Goal: Ask a question: Seek information or help from site administrators or community

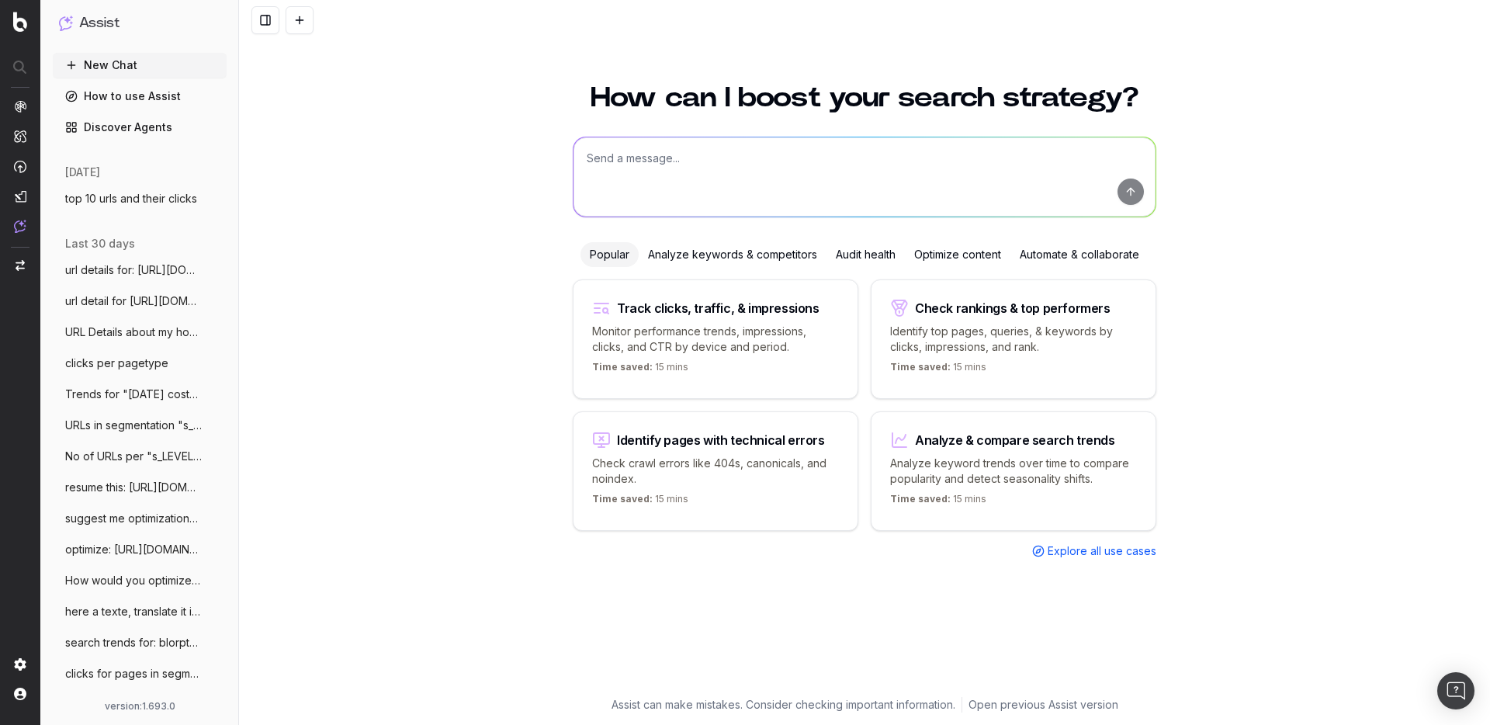
click at [152, 210] on button "top 10 urls and their clicks" at bounding box center [140, 198] width 174 height 25
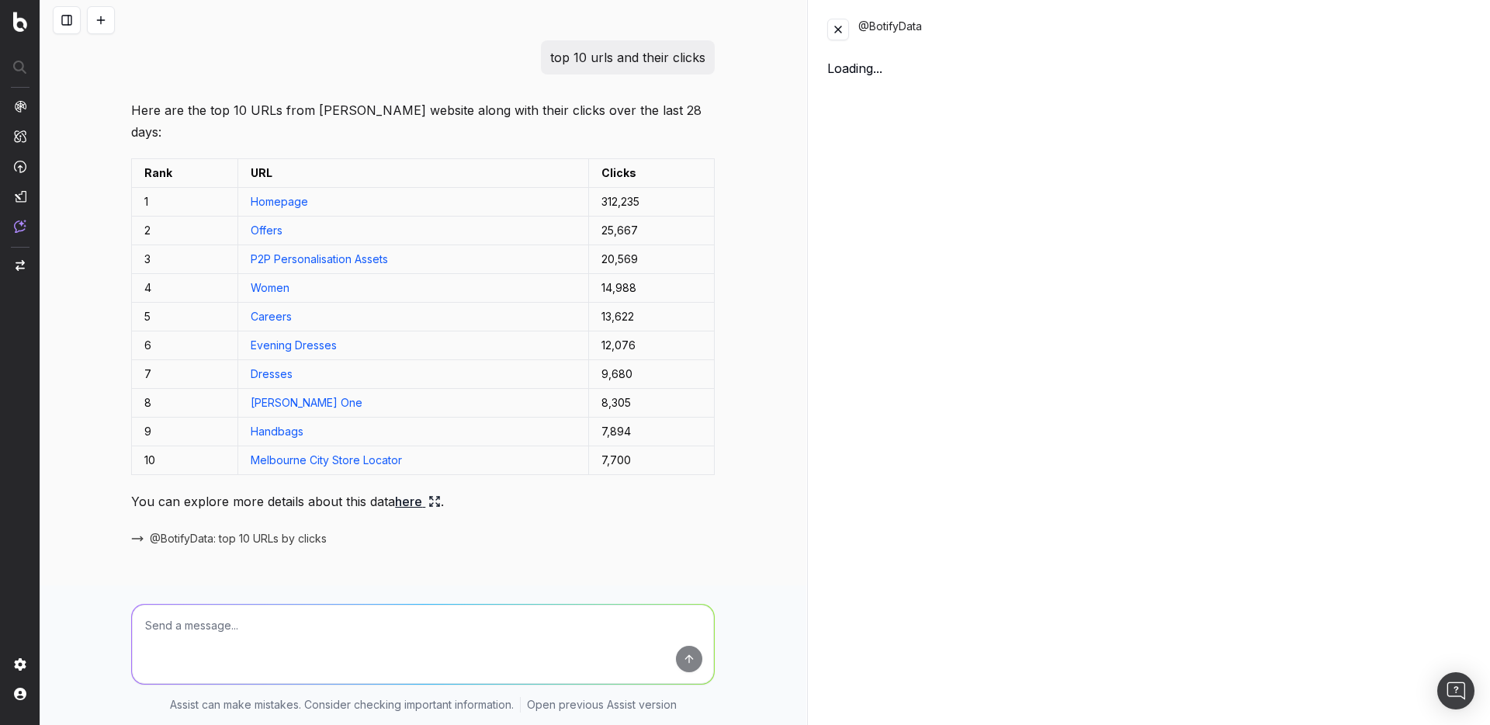
scroll to position [598, 0]
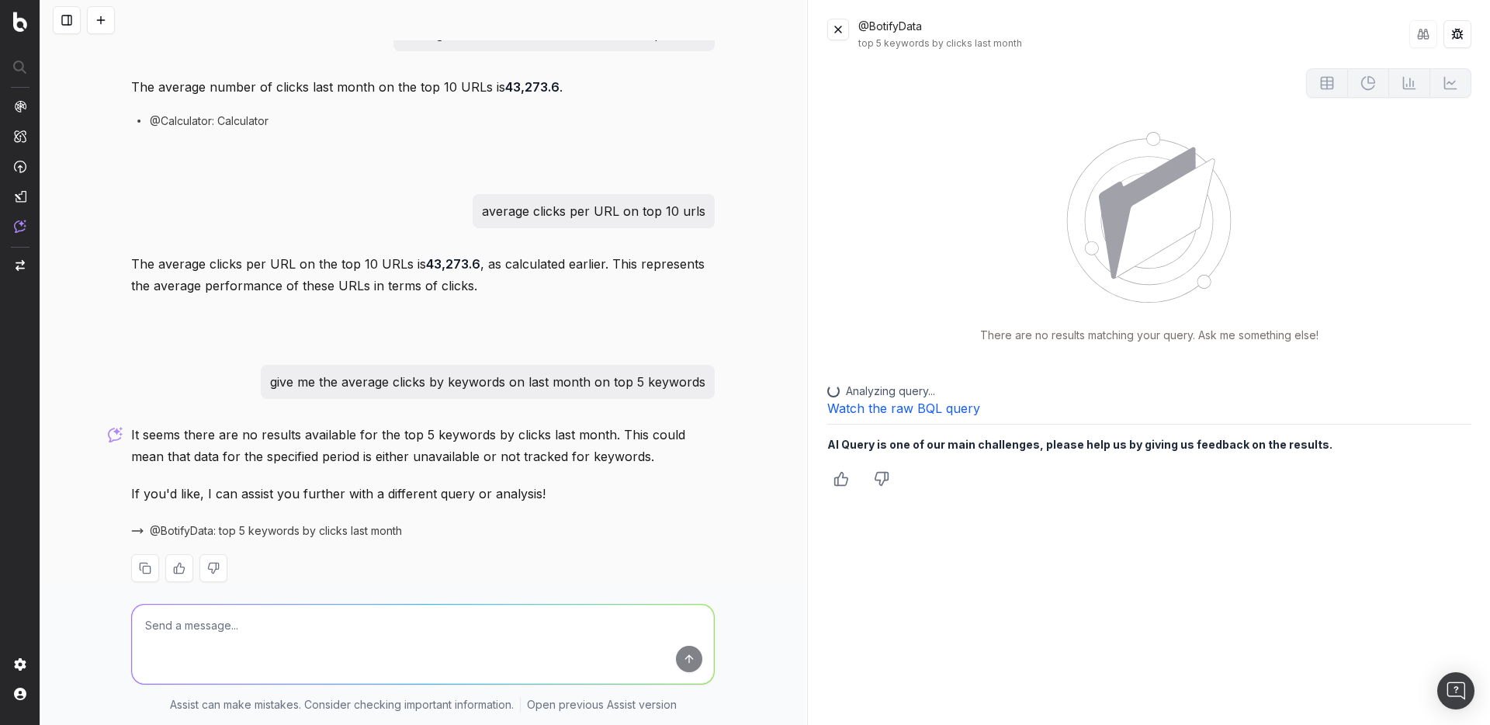
click at [276, 523] on span "@BotifyData: top 5 keywords by clicks last month" at bounding box center [276, 531] width 252 height 16
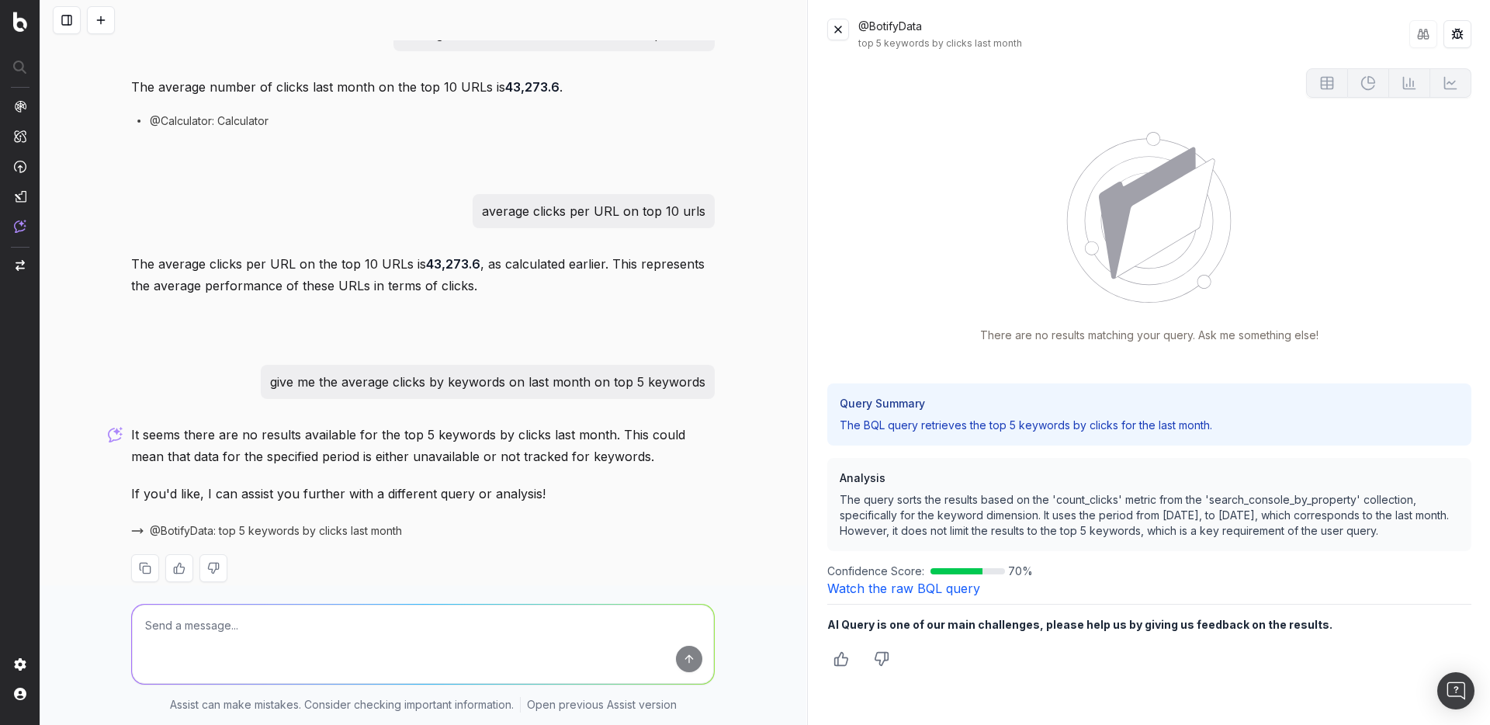
click at [341, 608] on textarea at bounding box center [423, 643] width 582 height 79
paste textarea "Show me average response time from logs by day"
type textarea "Show me average response time from logs by day"
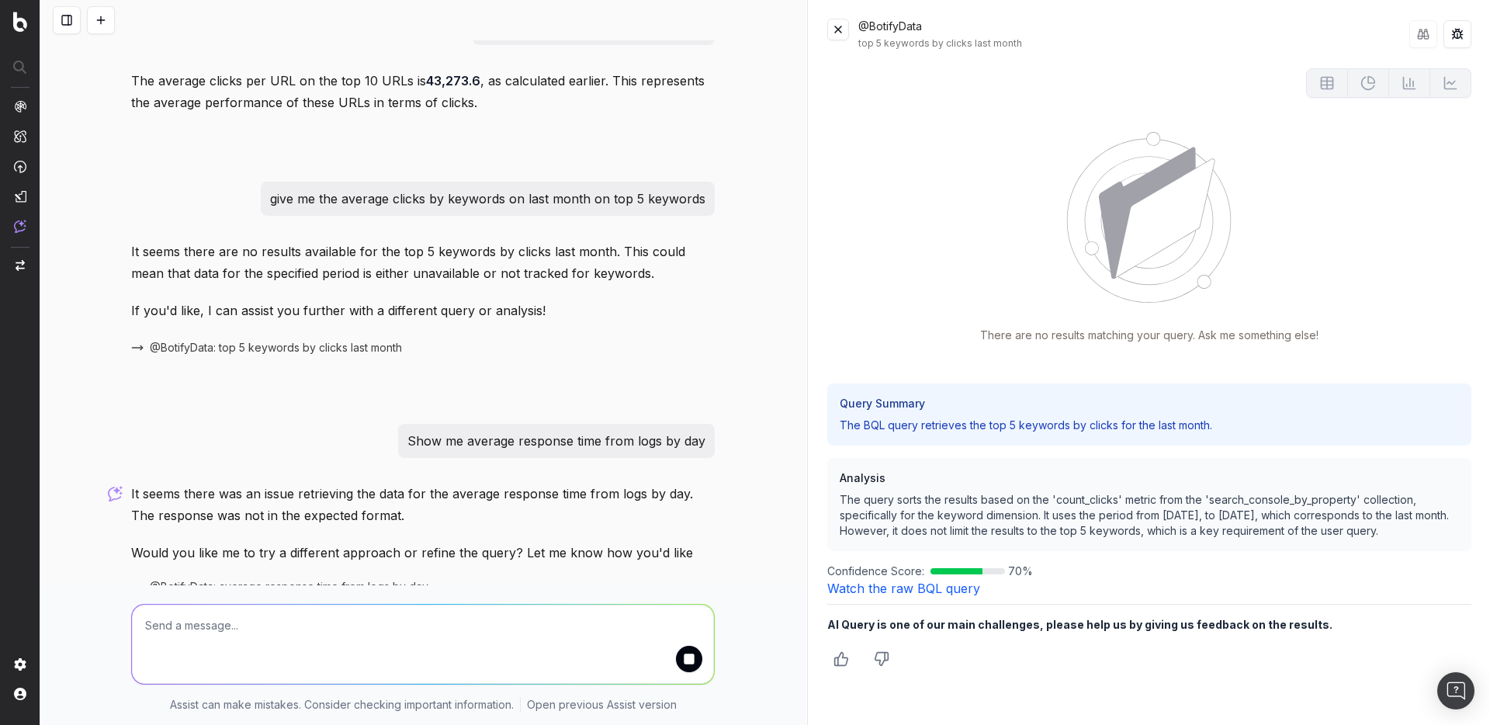
scroll to position [855, 0]
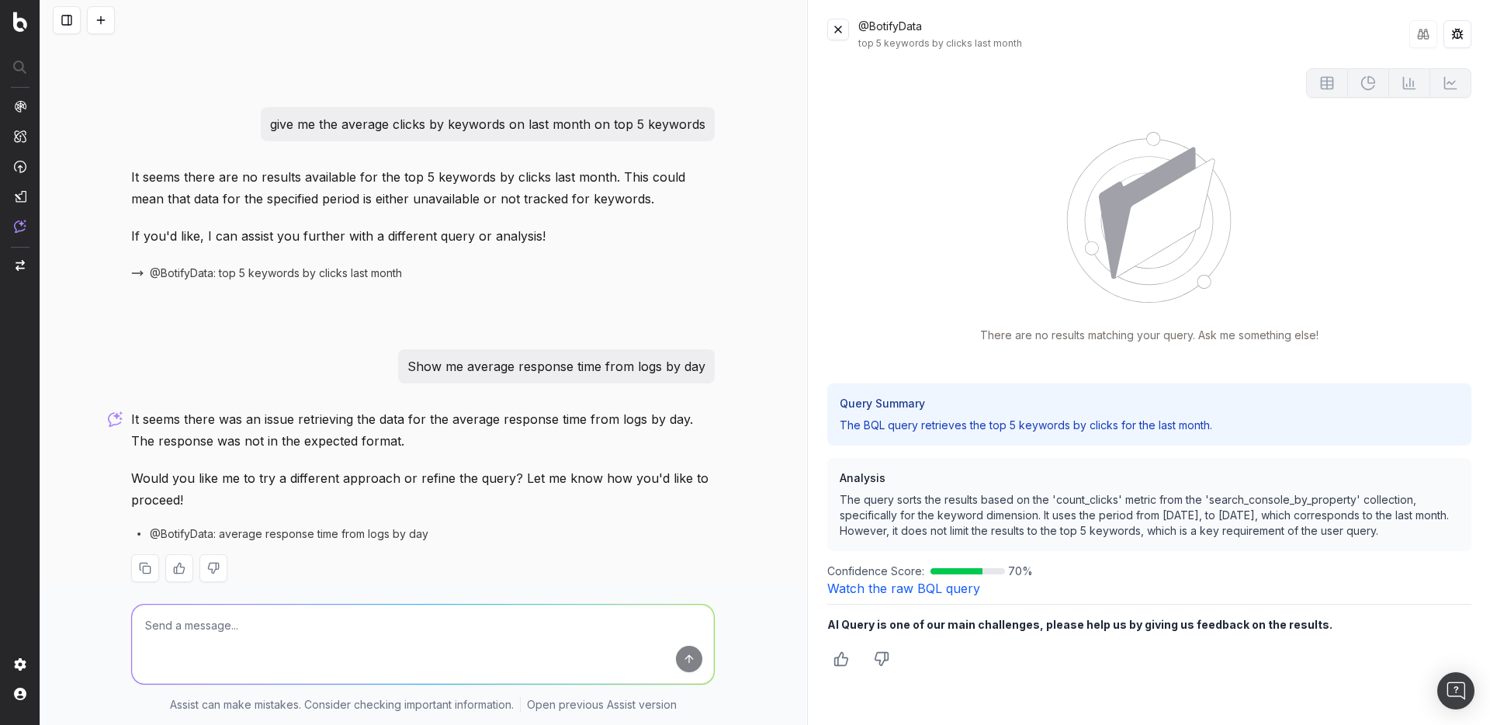
click at [314, 526] on span "@BotifyData: average response time from logs by day" at bounding box center [289, 534] width 279 height 16
click at [291, 526] on span "@BotifyData: average response time from logs by day" at bounding box center [289, 534] width 279 height 16
click at [249, 605] on textarea at bounding box center [423, 643] width 582 height 79
paste textarea "Compare clicks by URL between last week, previous week, and same week last year"
type textarea "Compare clicks by URL between last week, previous week, and same week last year"
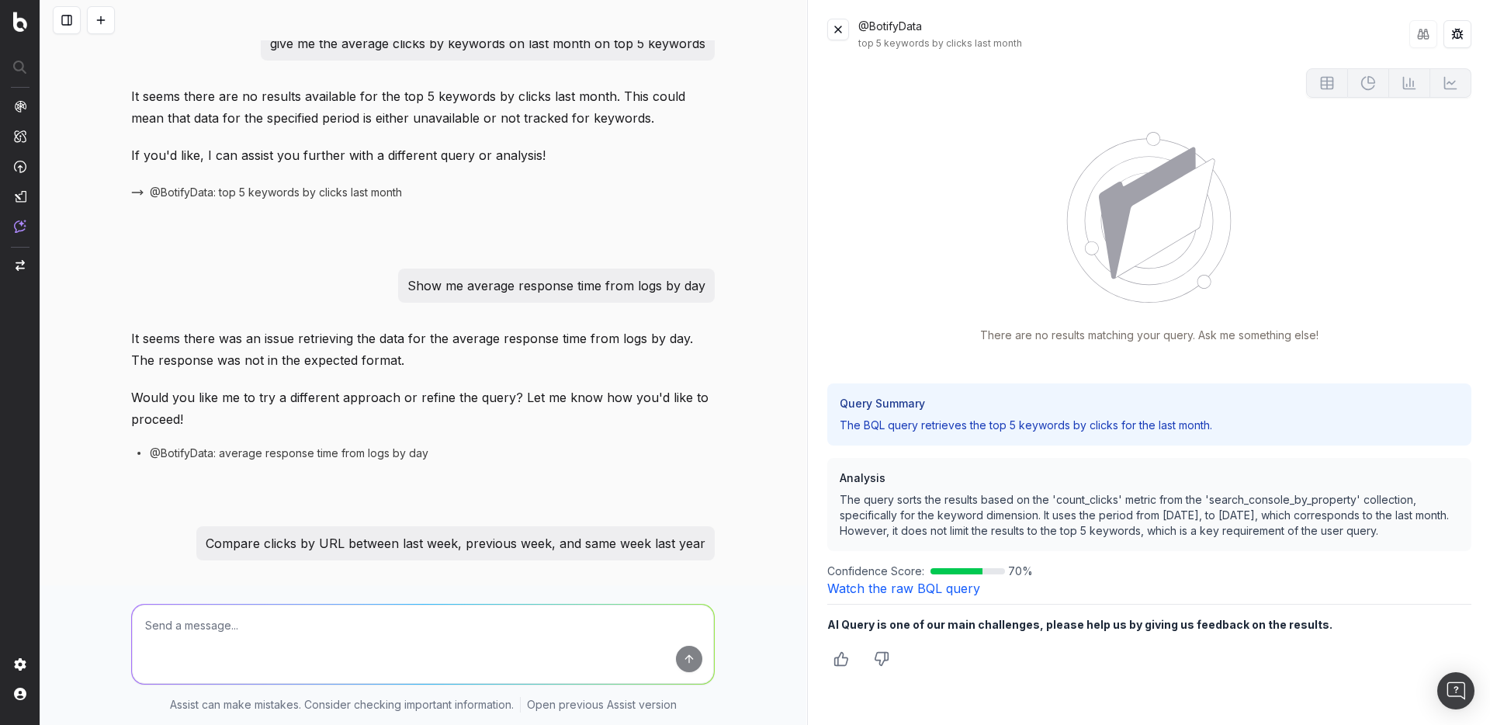
scroll to position [1317, 0]
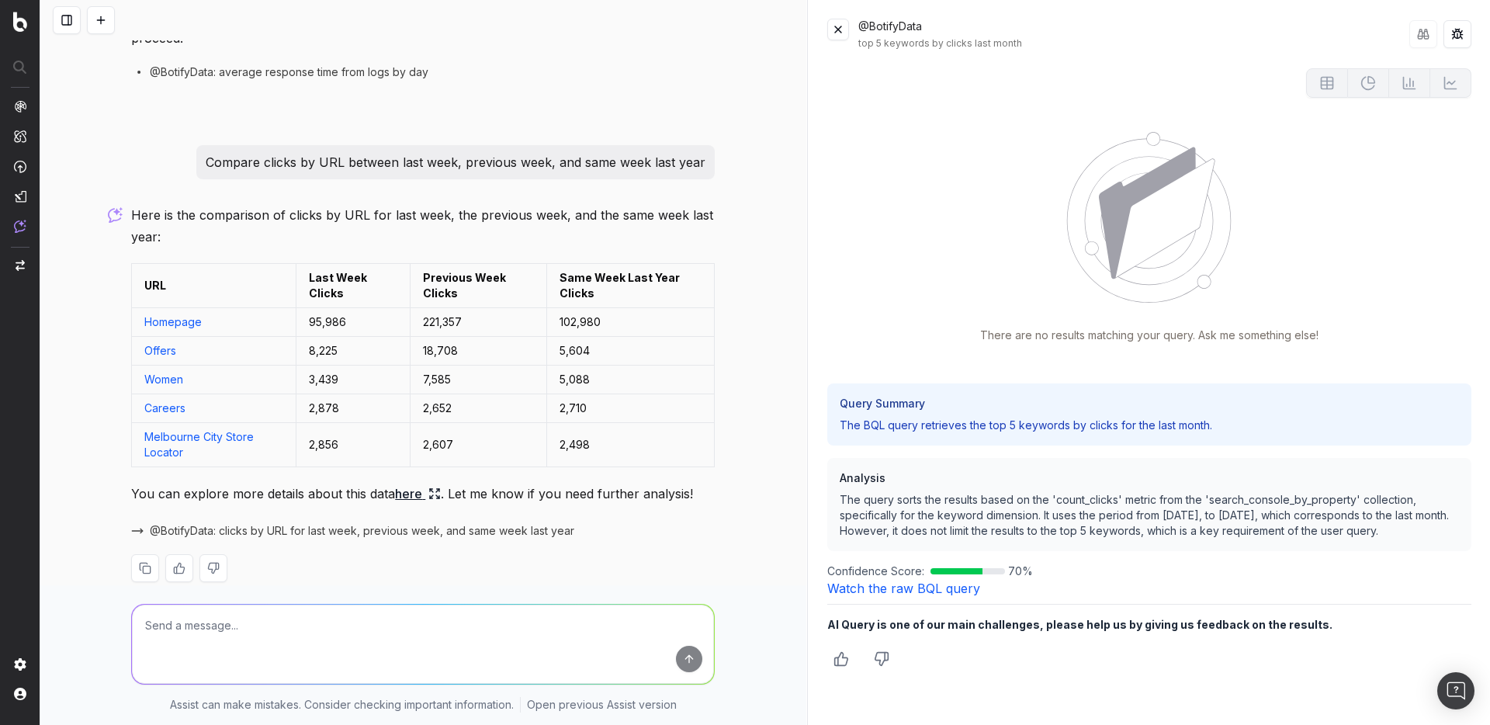
click at [212, 523] on span "@BotifyData: clicks by URL for last week, previous week, and same week last year" at bounding box center [362, 531] width 424 height 16
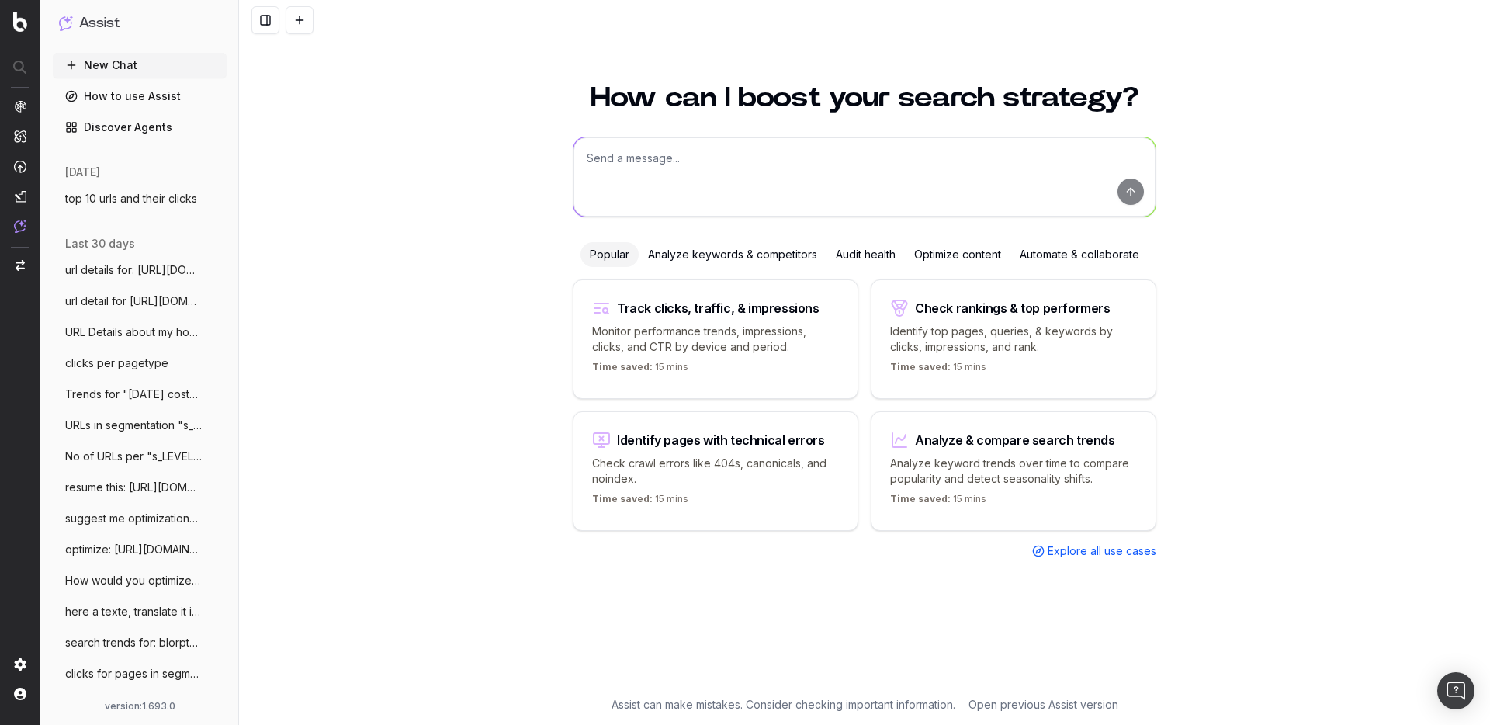
click at [669, 171] on textarea at bounding box center [864, 176] width 582 height 79
paste textarea "Show me total clicks"
click at [722, 139] on textarea "Show me total clicks" at bounding box center [864, 176] width 582 height 79
click at [720, 165] on textarea "Show me total clicks" at bounding box center [864, 176] width 582 height 79
click at [691, 156] on textarea "Show me total clicks this month" at bounding box center [864, 176] width 582 height 79
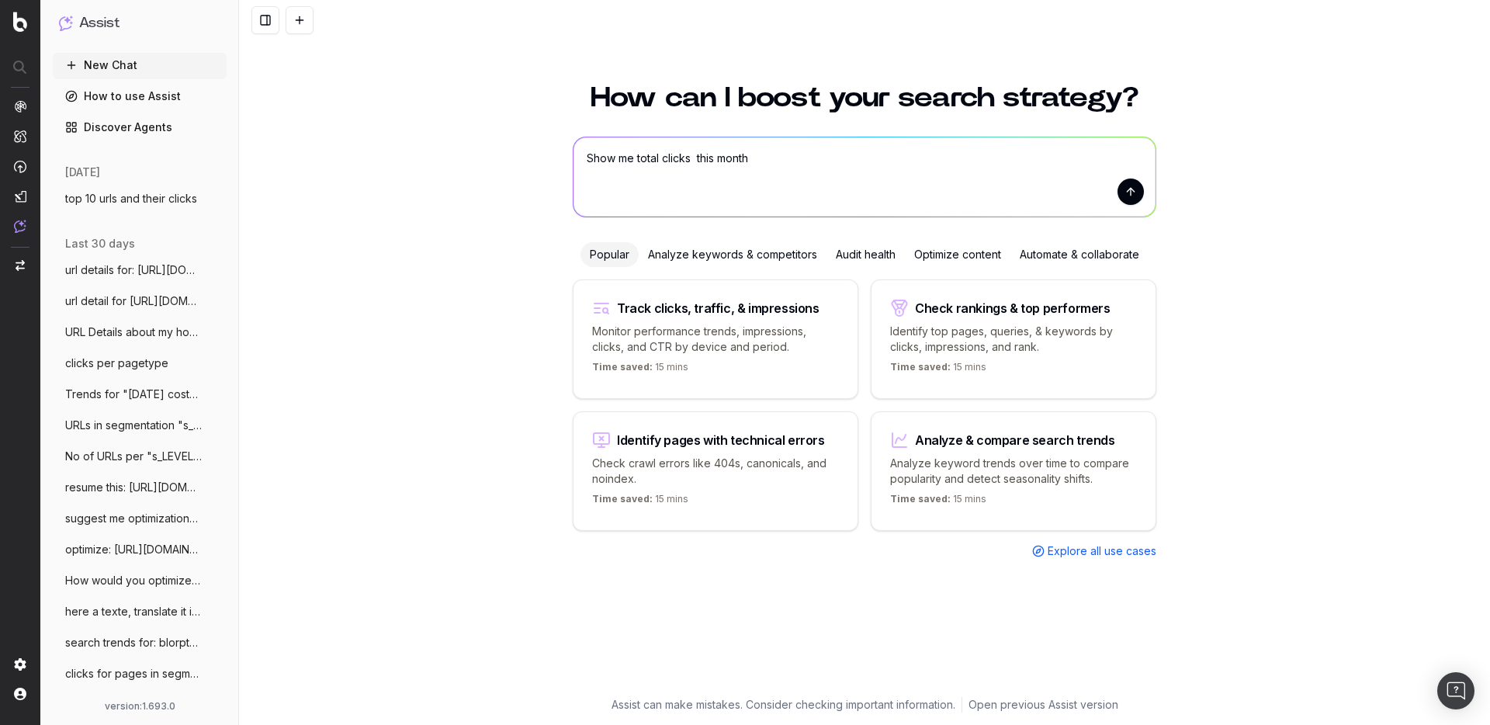
type textarea "Show me total clicks this month"
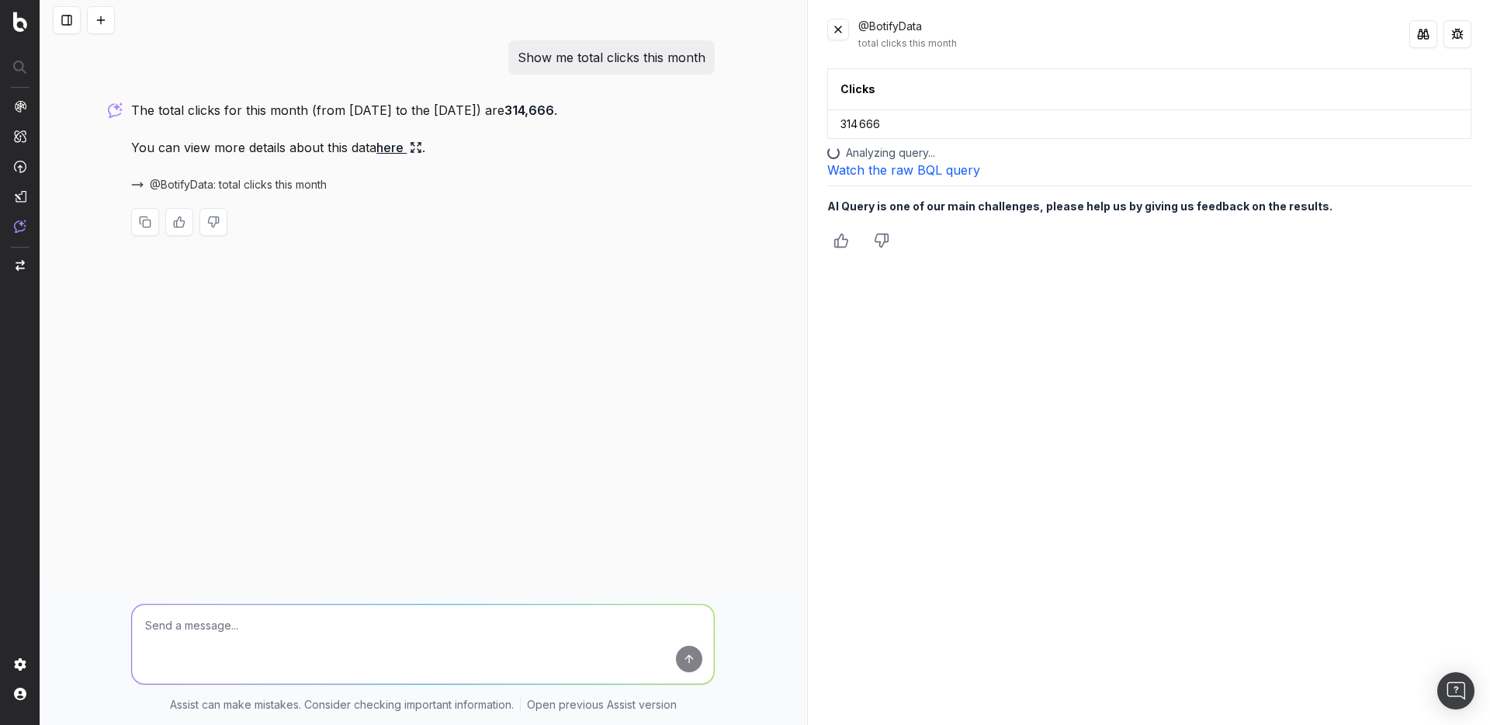
click at [394, 144] on link "here" at bounding box center [399, 148] width 46 height 22
click at [398, 151] on link "here" at bounding box center [399, 148] width 46 height 22
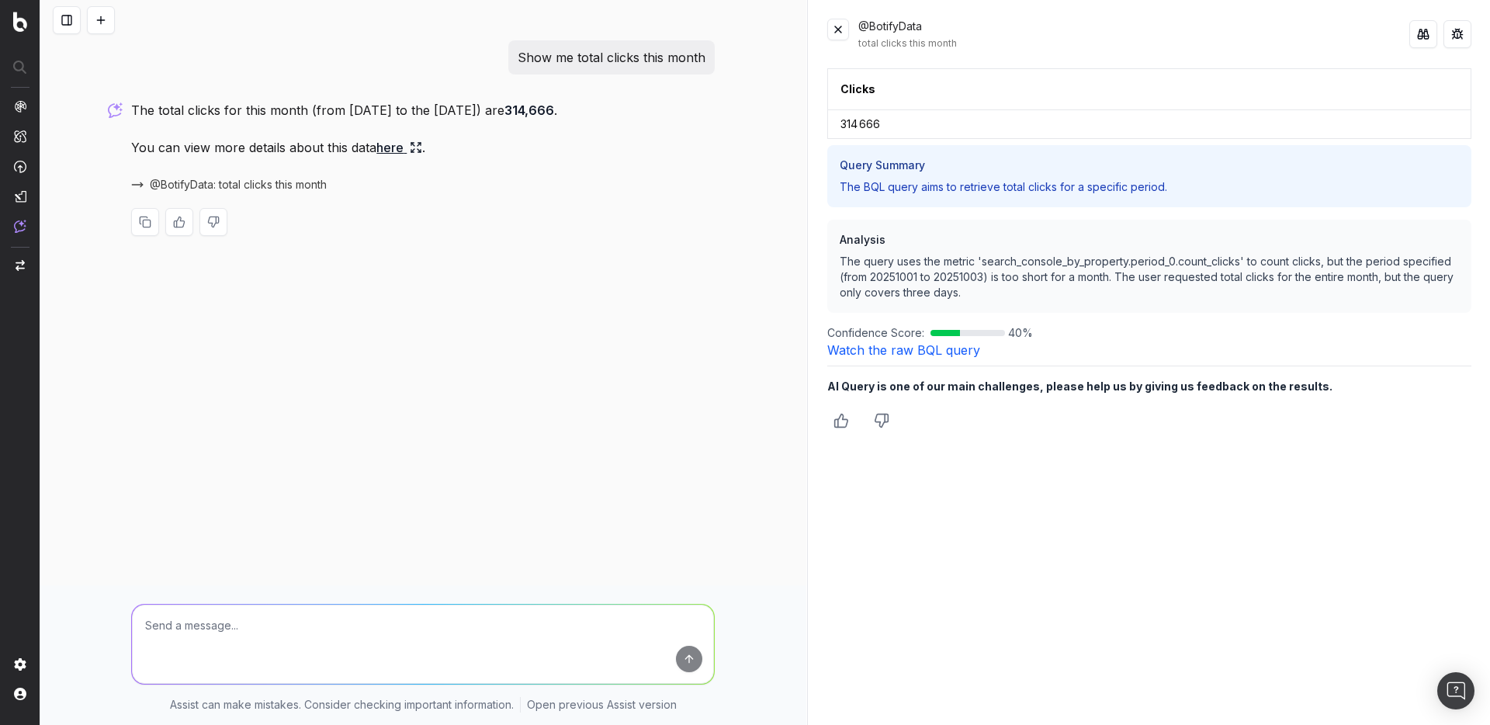
click at [306, 653] on textarea at bounding box center [423, 643] width 582 height 79
paste textarea "Show me clicks where (country is US AND (device is mobile OR (device is desktop…"
type textarea "Show me clicks where (country is US AND (device is mobile OR (device is desktop…"
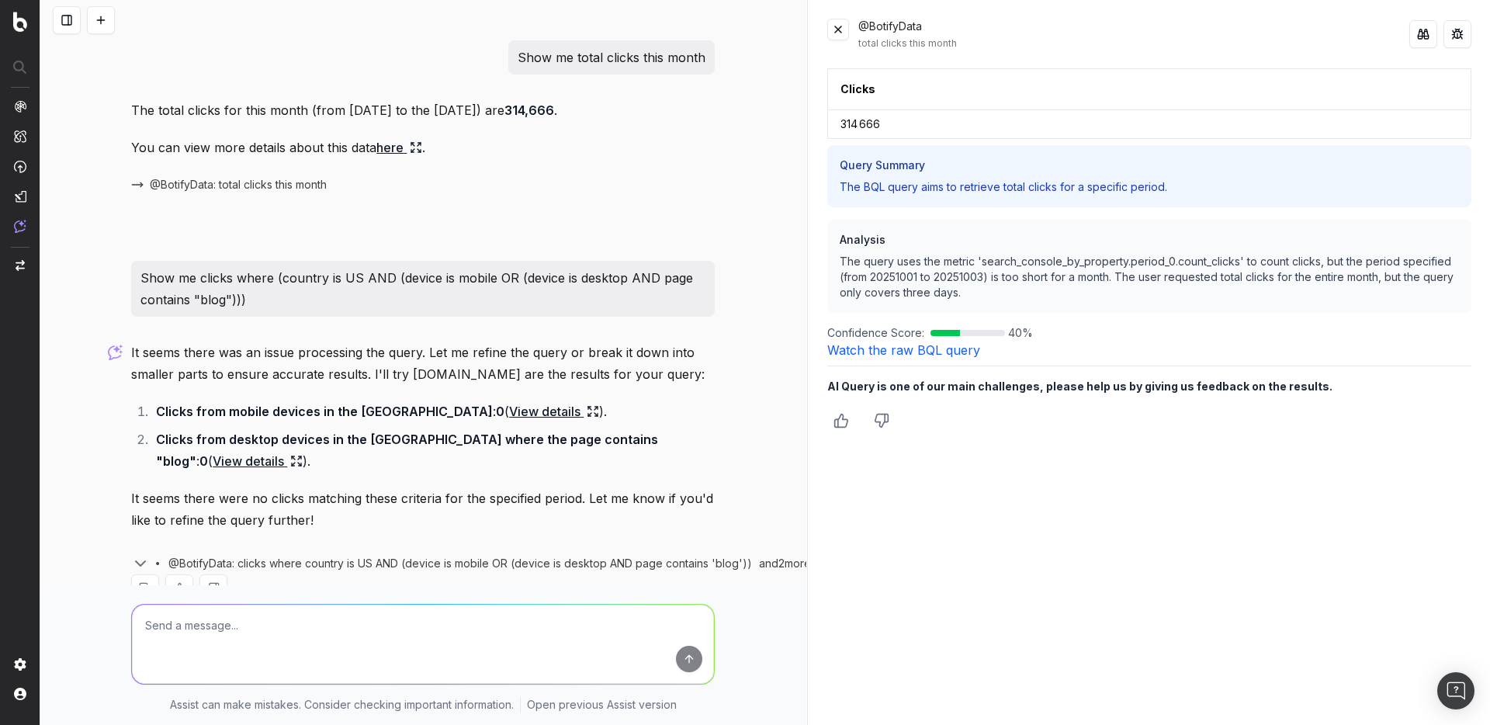
scroll to position [20, 0]
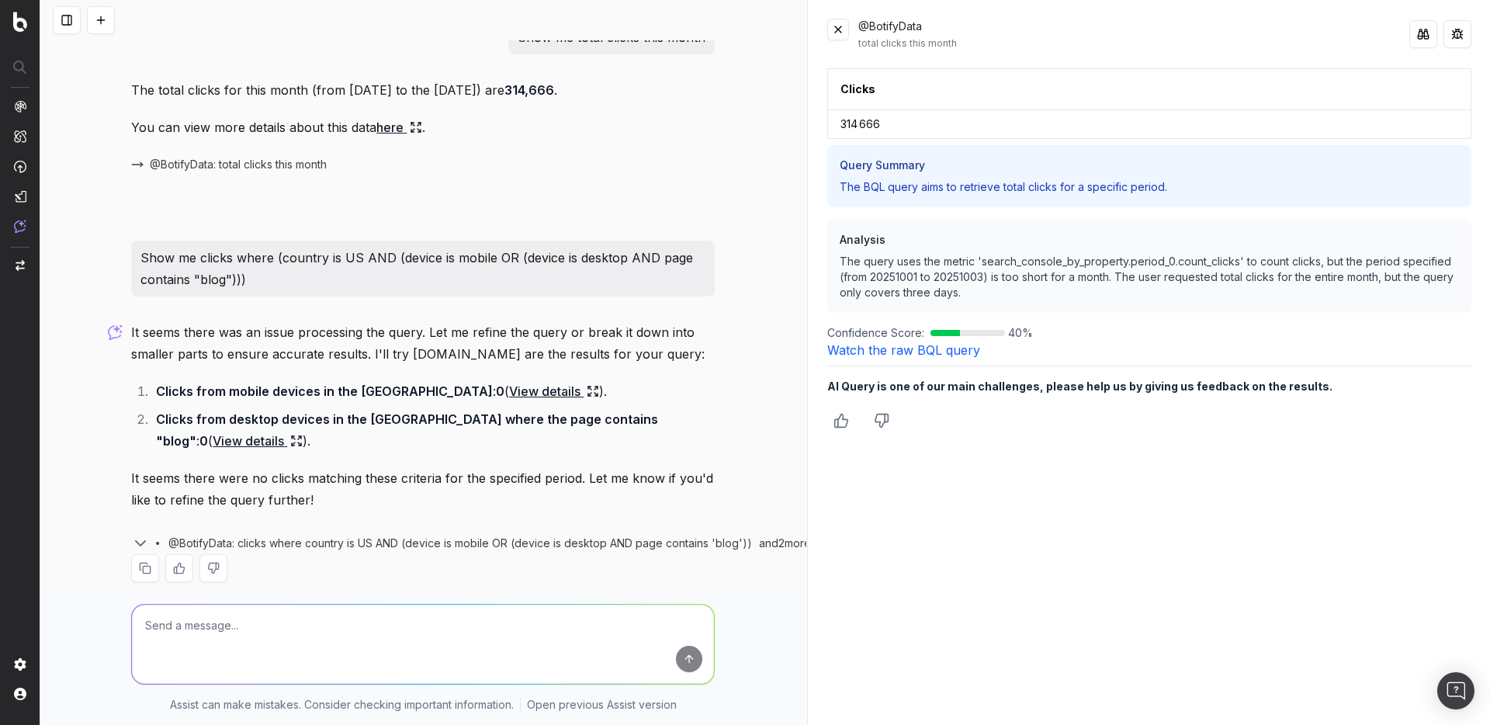
click at [361, 357] on p "It seems there was an issue processing the query. Let me refine the query or br…" at bounding box center [423, 342] width 584 height 43
click at [289, 535] on span "@BotifyData: clicks where country is US AND (device is mobile OR (device is des…" at bounding box center [460, 543] width 584 height 16
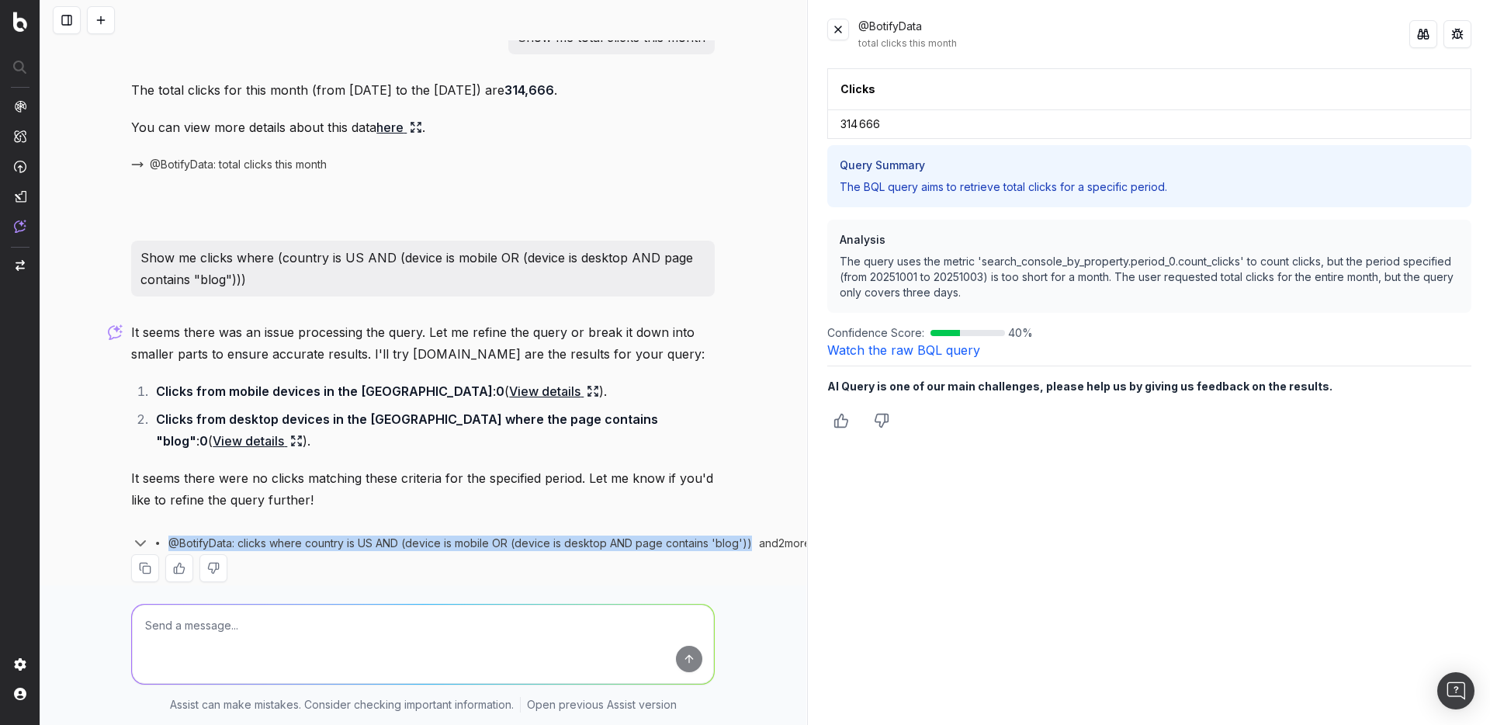
click at [289, 535] on span "@BotifyData: clicks where country is US AND (device is mobile OR (device is des…" at bounding box center [460, 543] width 584 height 16
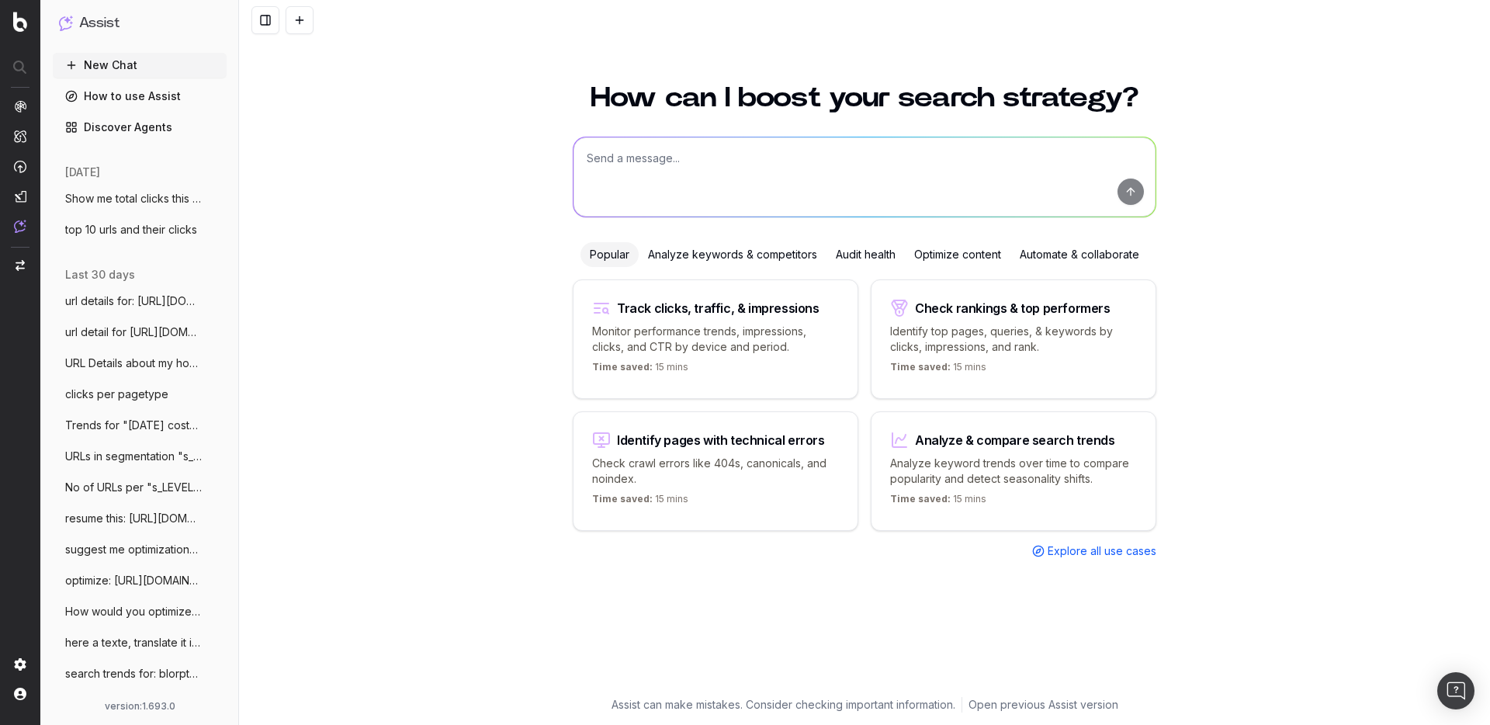
click at [633, 156] on textarea at bounding box center [864, 176] width 582 height 79
paste textarea "Show me clicks where impressions(metric) are filtered by country = US"
type textarea "Show me clicks where impressions(metric) are filtered by country = US"
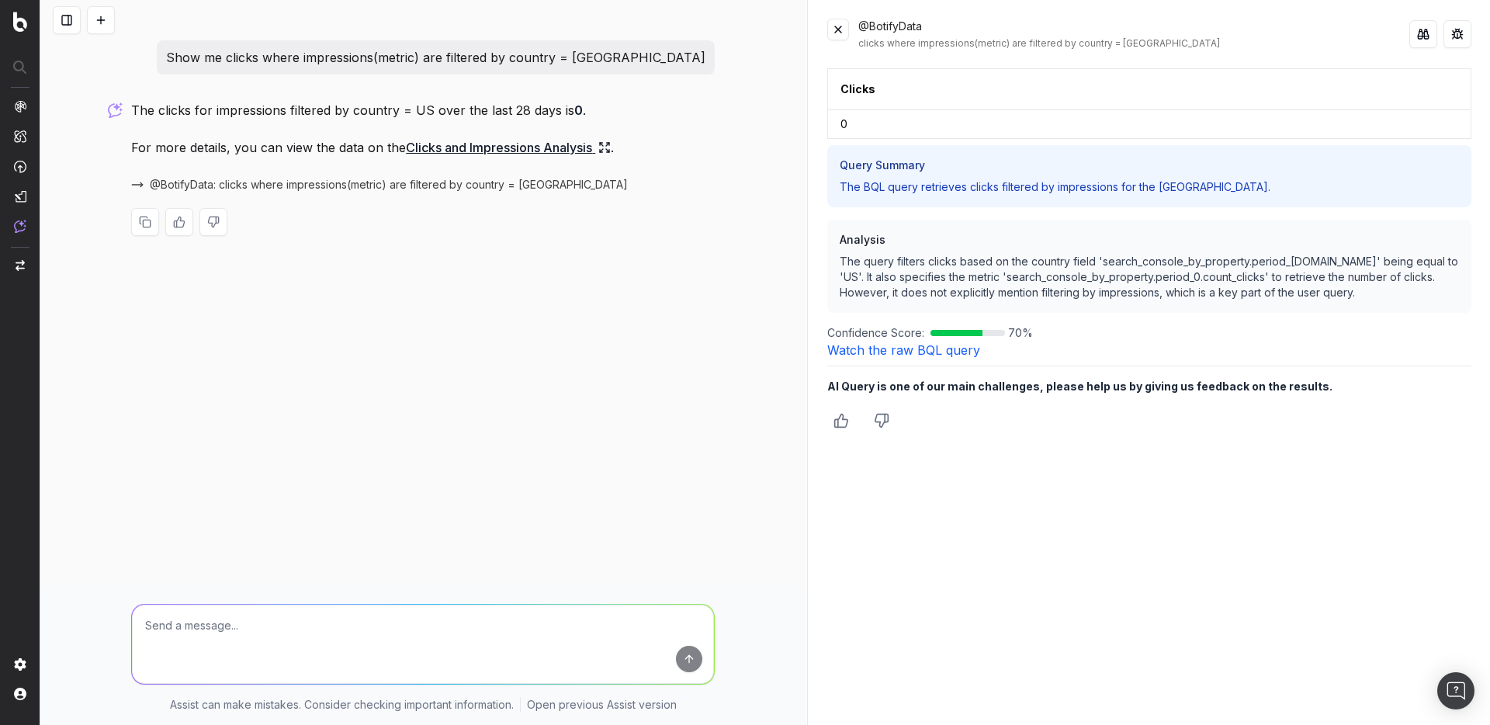
click at [283, 187] on span "@BotifyData: clicks where impressions(metric) are filtered by country = US" at bounding box center [389, 185] width 478 height 16
click at [488, 186] on span "@BotifyData: clicks where impressions(metric) are filtered by country = US" at bounding box center [389, 185] width 478 height 16
click at [491, 142] on link "Clicks and Impressions Analysis" at bounding box center [508, 148] width 205 height 22
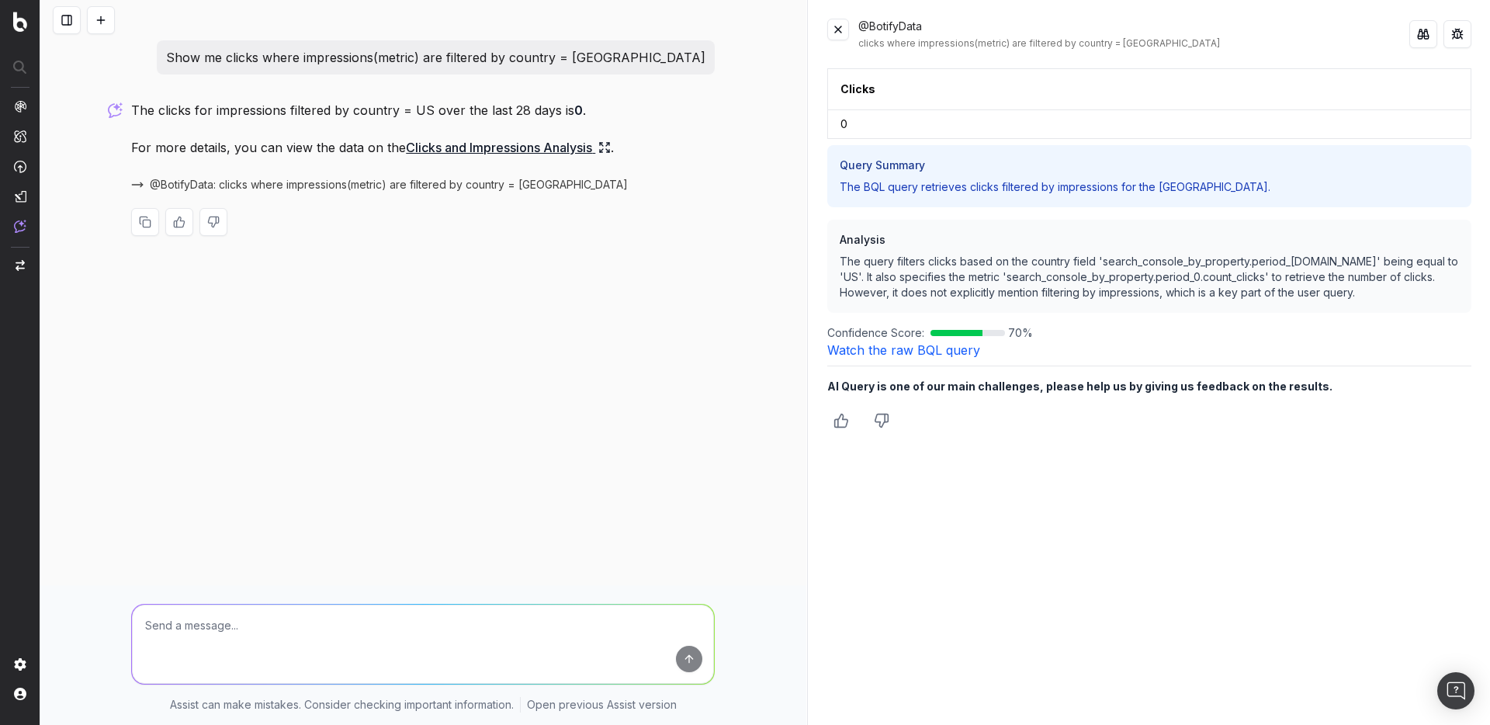
click at [514, 147] on link "Clicks and Impressions Analysis" at bounding box center [508, 148] width 205 height 22
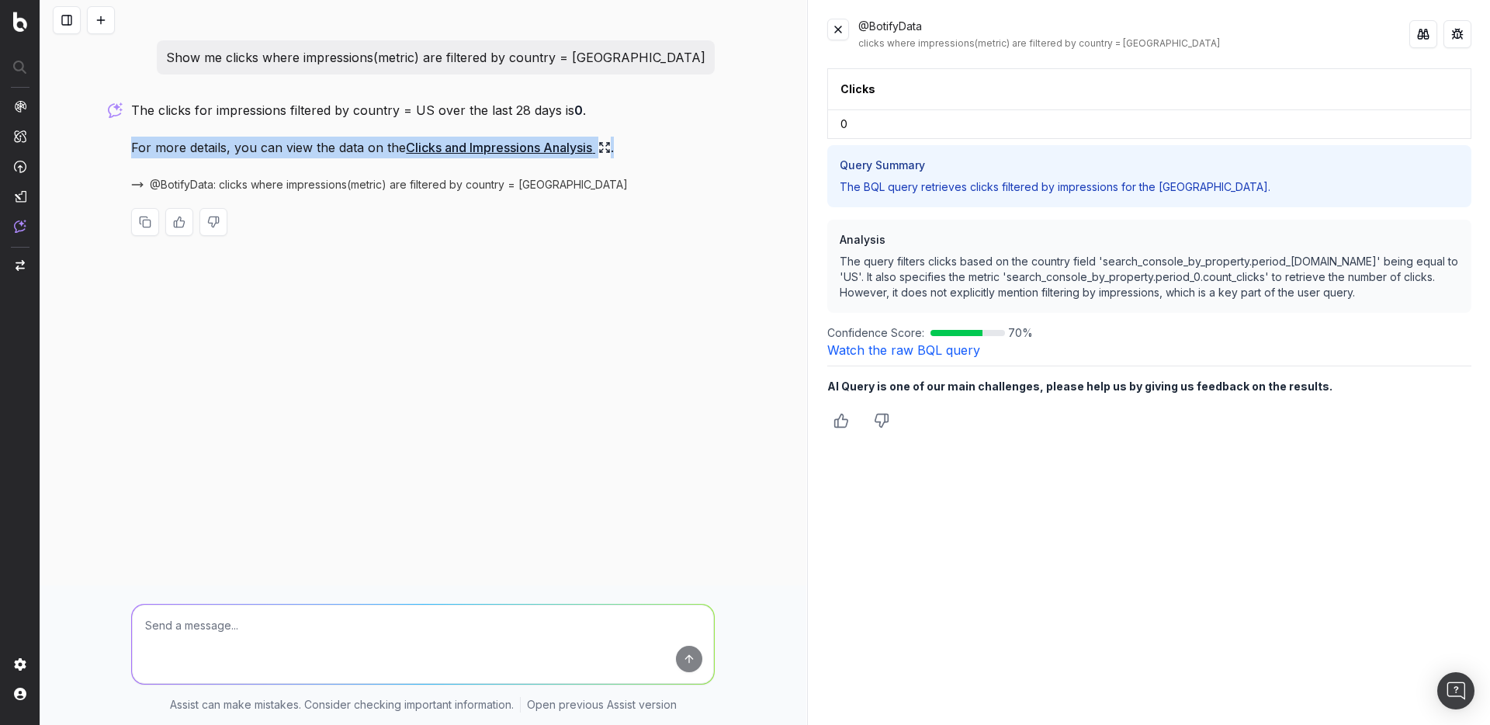
click at [514, 147] on link "Clicks and Impressions Analysis" at bounding box center [508, 148] width 205 height 22
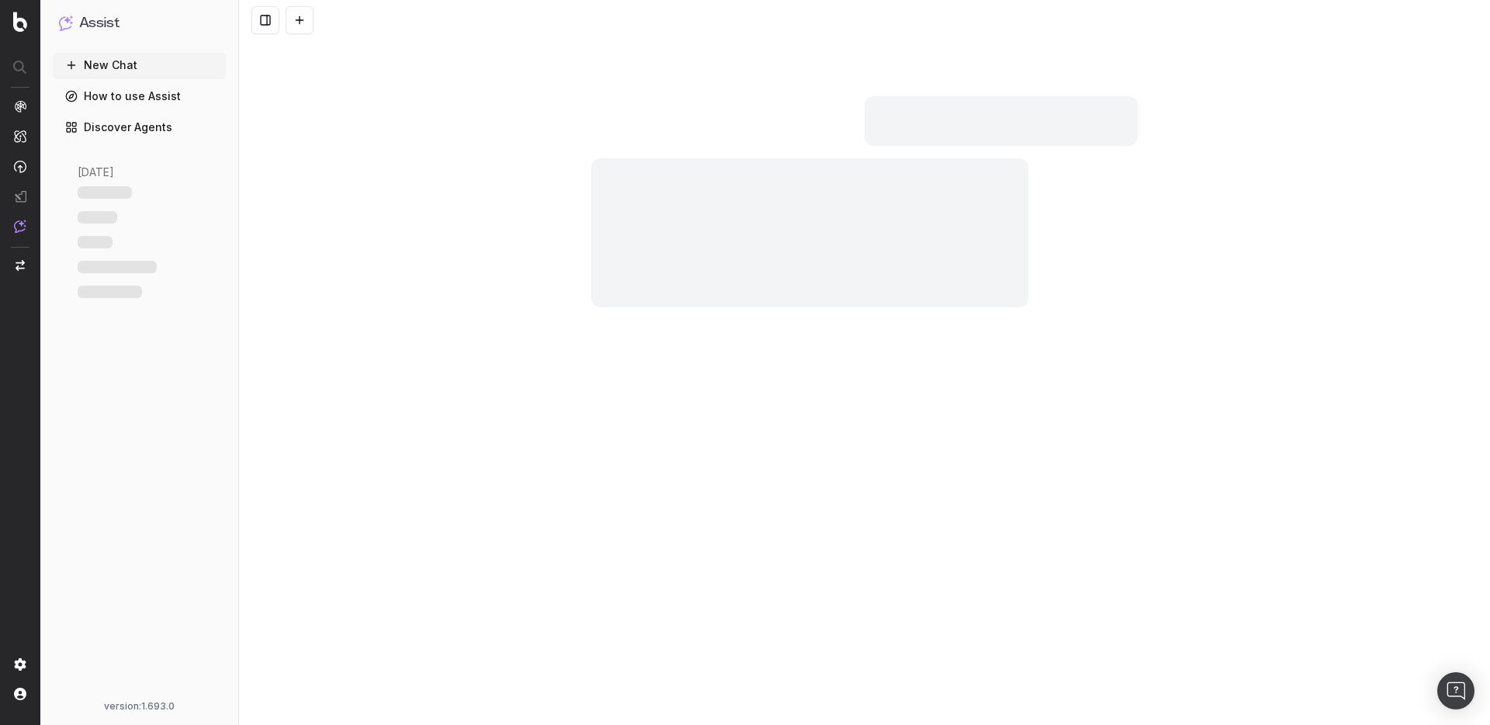
click at [660, 182] on div at bounding box center [809, 232] width 437 height 149
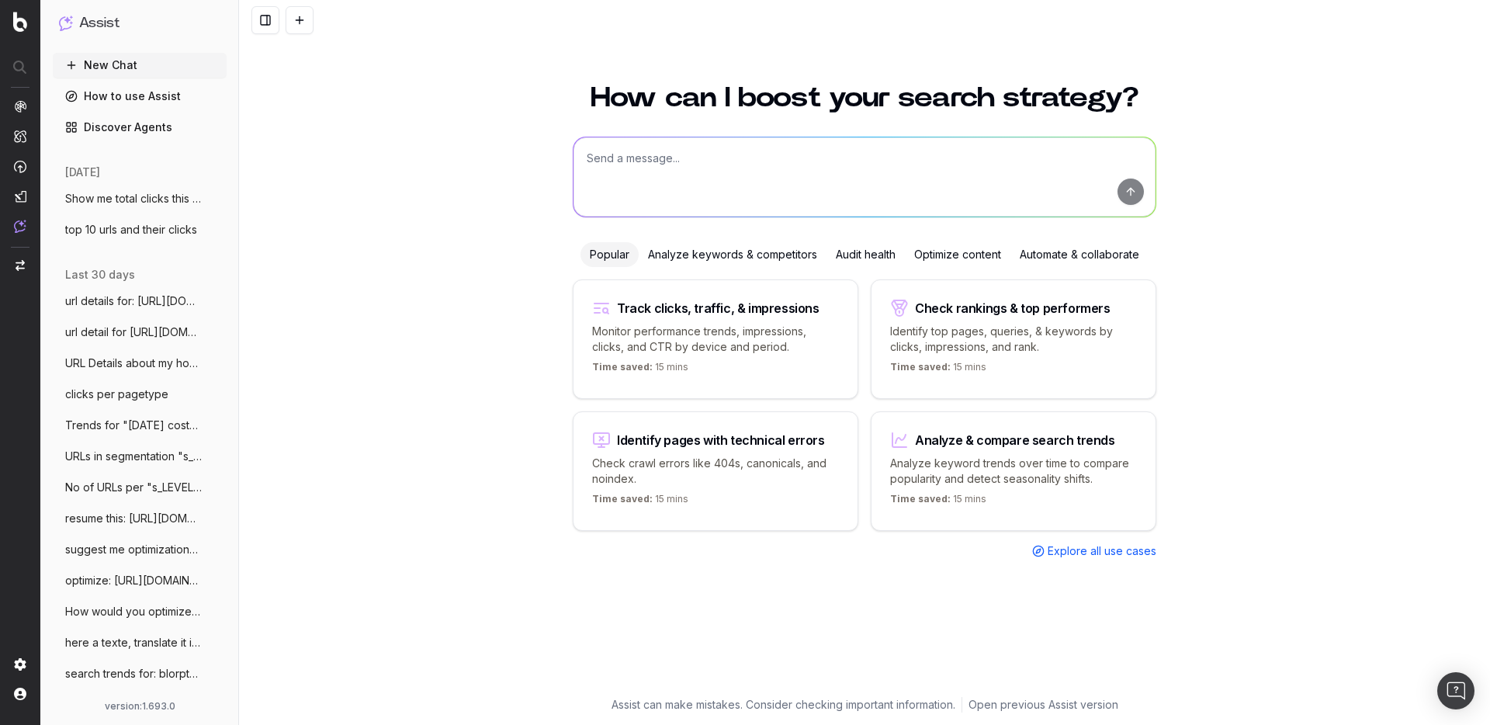
click at [716, 154] on textarea at bounding box center [864, 176] width 582 height 79
paste textarea "Show me average position by URL"
type textarea "Show me average position by URL"
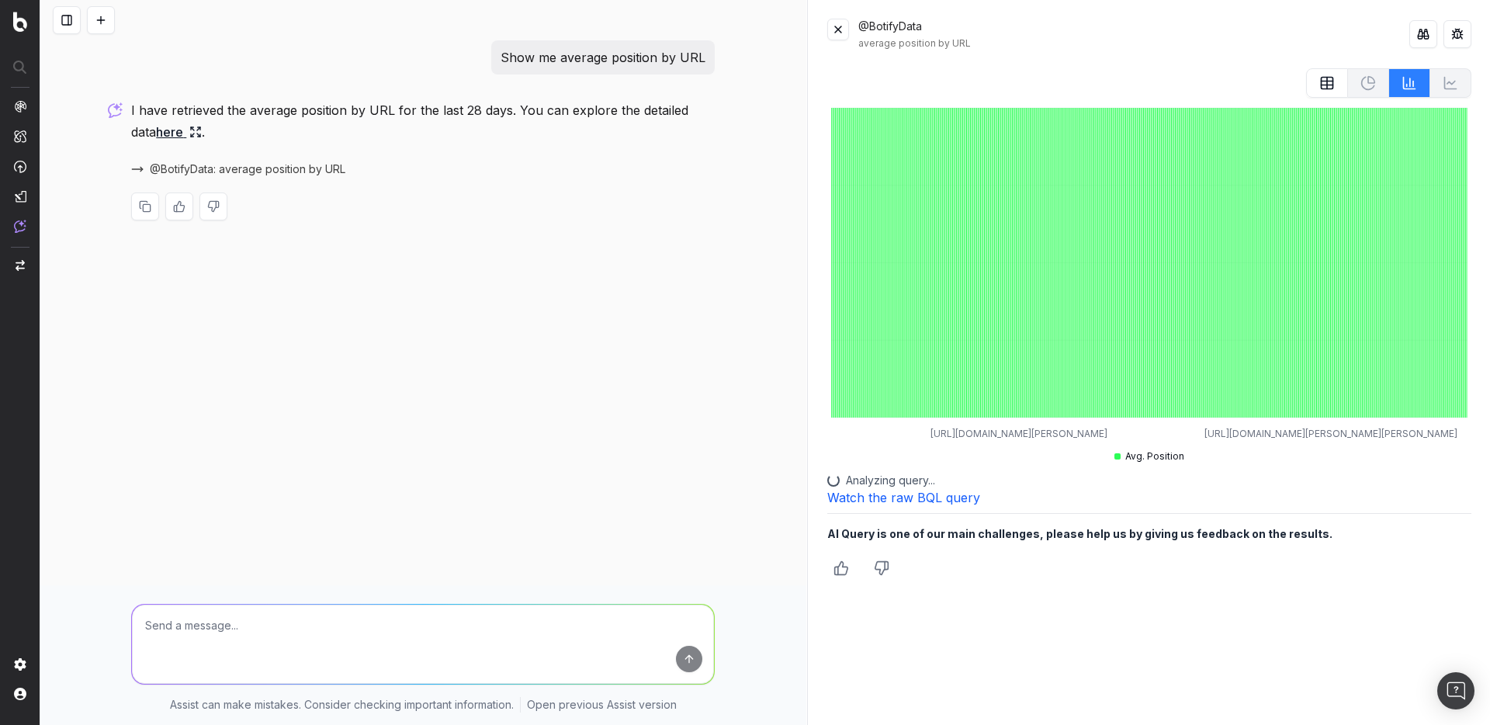
click at [232, 168] on span "@BotifyData: average position by URL" at bounding box center [248, 169] width 196 height 16
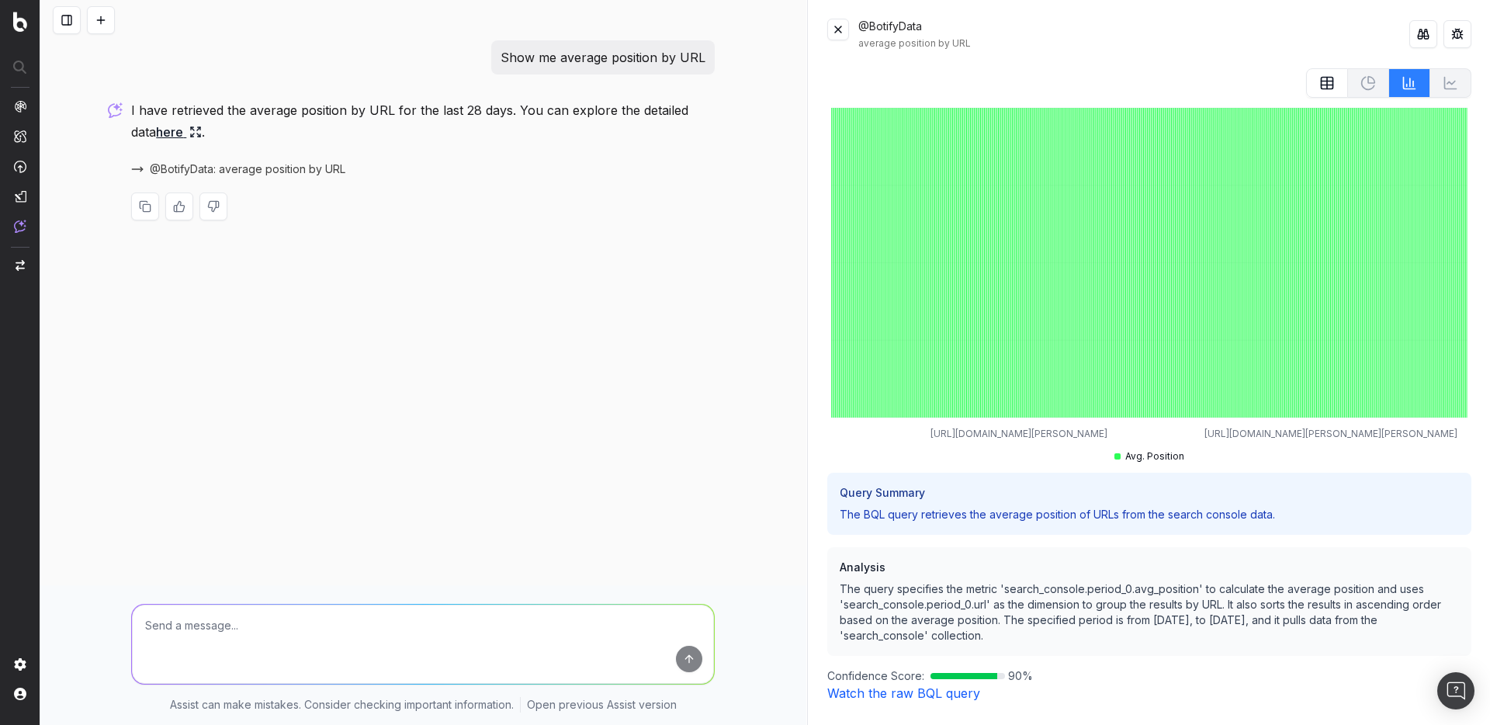
click at [1329, 82] on icon at bounding box center [1327, 83] width 16 height 16
